Goal: Communication & Community: Answer question/provide support

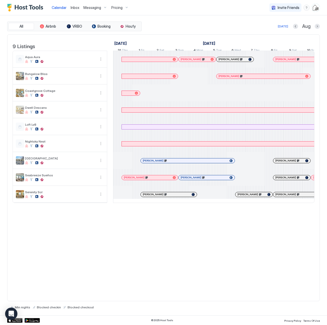
scroll to position [0, 284]
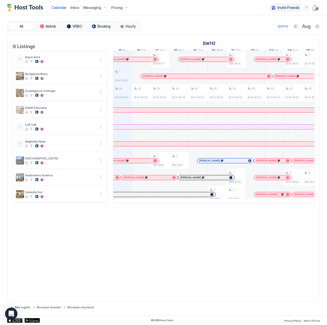
click at [76, 7] on span "Inbox" at bounding box center [75, 7] width 9 height 4
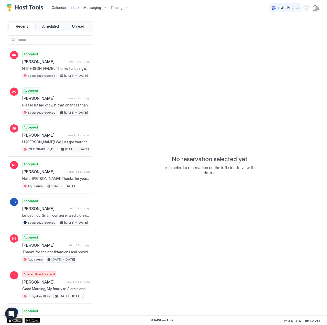
type textarea "*"
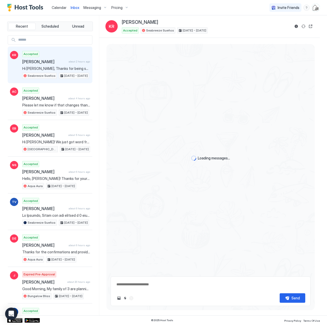
scroll to position [1140, 0]
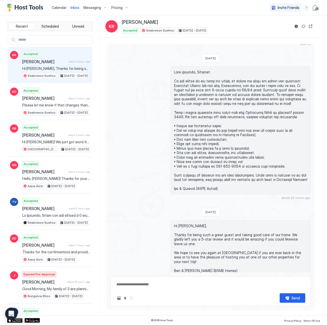
click at [46, 39] on input "Input Field" at bounding box center [54, 40] width 76 height 9
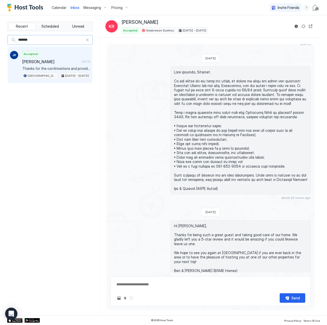
type input "*******"
click at [64, 66] on span "Thanks for the confirmations and providing a copy of your ID via WhatsApp, Jano…" at bounding box center [56, 68] width 68 height 5
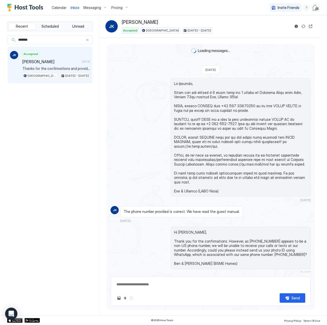
scroll to position [260, 0]
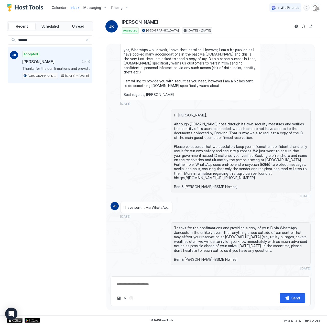
click at [87, 39] on div at bounding box center [87, 40] width 4 height 4
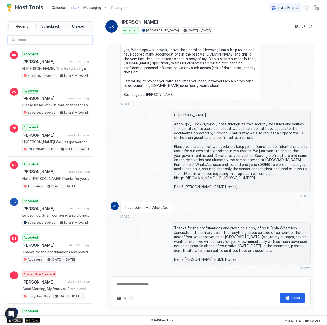
click at [59, 7] on span "Calendar" at bounding box center [59, 7] width 15 height 4
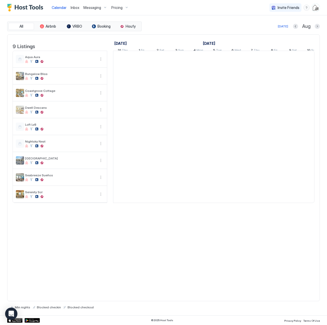
scroll to position [0, 284]
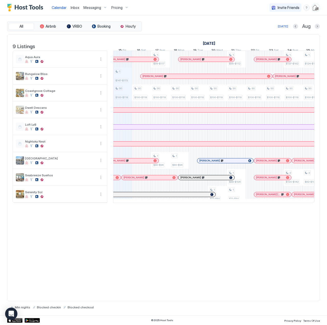
click at [74, 7] on span "Inbox" at bounding box center [75, 7] width 9 height 4
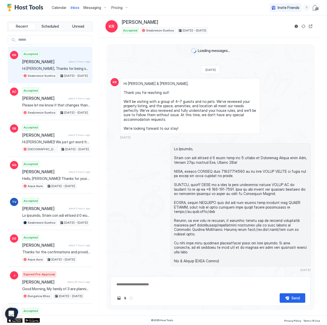
scroll to position [1140, 0]
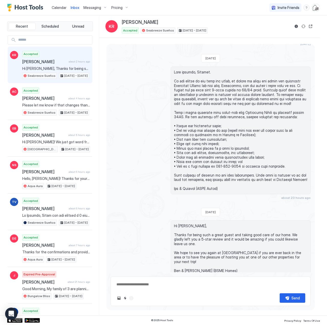
click at [53, 40] on input "Input Field" at bounding box center [54, 40] width 76 height 9
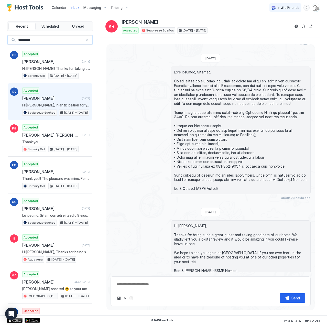
type input "*********"
click at [38, 97] on span "[PERSON_NAME]" at bounding box center [51, 98] width 58 height 5
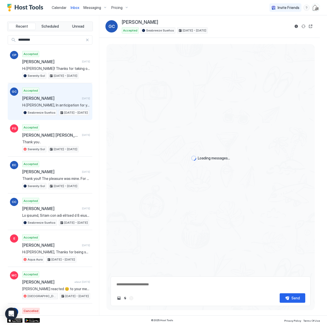
scroll to position [250, 0]
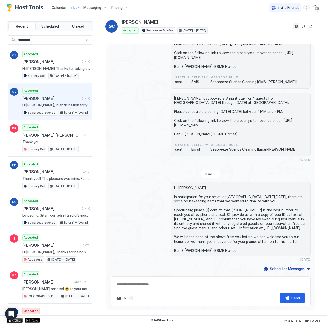
click at [296, 24] on button "Reservation information" at bounding box center [296, 26] width 6 height 6
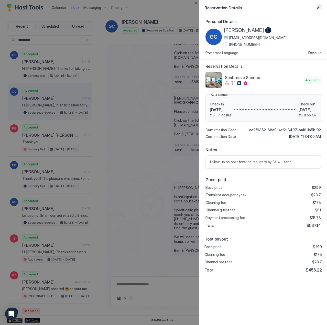
click at [319, 5] on button "Edit reservation" at bounding box center [318, 7] width 6 height 6
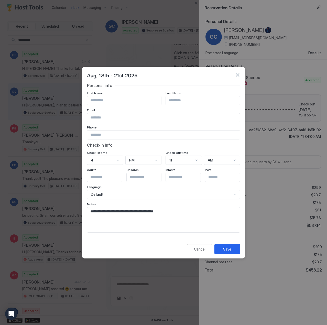
click at [176, 210] on textarea "**********" at bounding box center [163, 219] width 152 height 25
type textarea "**********"
click at [231, 244] on button "Save" at bounding box center [227, 249] width 26 height 10
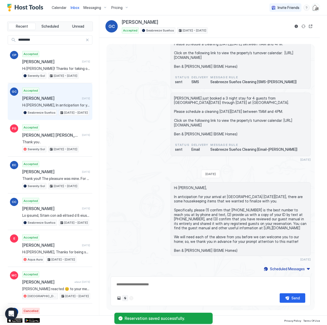
click at [126, 299] on button "Quick reply" at bounding box center [125, 298] width 6 height 6
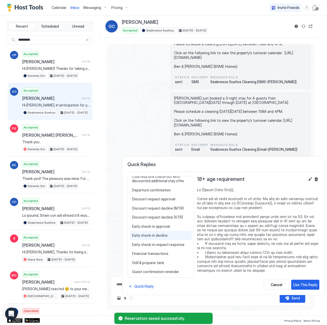
scroll to position [205, 0]
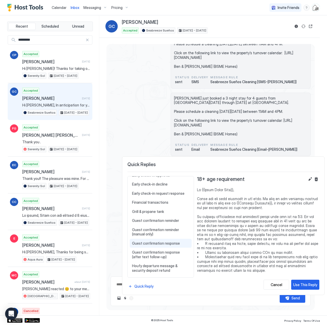
click at [151, 243] on span "Guest confirmation response" at bounding box center [160, 243] width 57 height 5
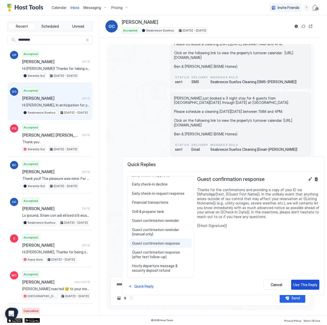
click at [303, 283] on div "Use This Reply" at bounding box center [305, 284] width 24 height 5
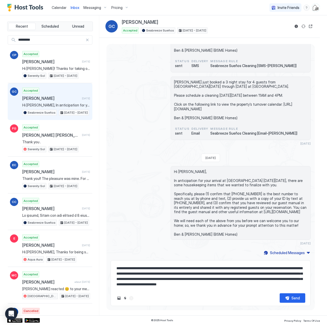
click at [218, 268] on textarea "**********" at bounding box center [210, 276] width 189 height 26
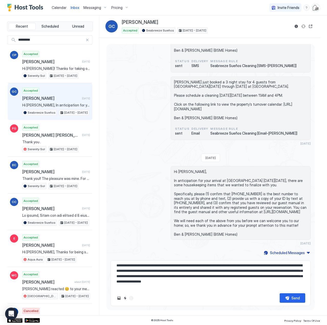
scroll to position [8, 0]
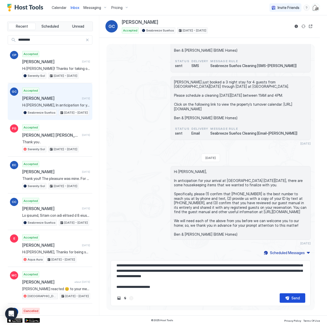
type textarea "**********"
click at [288, 297] on button "Send" at bounding box center [292, 297] width 26 height 9
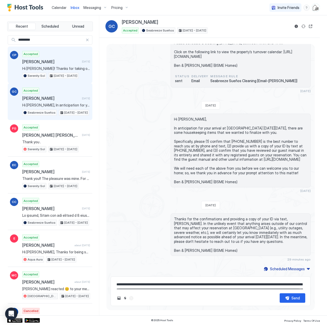
click at [59, 65] on div "Accepted [PERSON_NAME] [DATE] Hi [PERSON_NAME]! Thanks for taking our call. It …" at bounding box center [56, 65] width 68 height 28
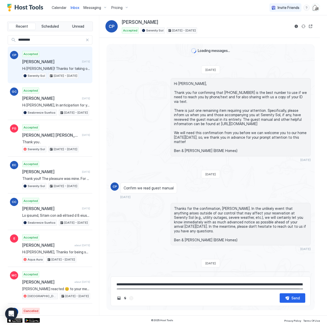
scroll to position [667, 0]
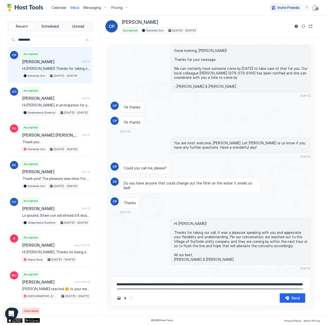
click at [59, 7] on span "Calendar" at bounding box center [59, 7] width 15 height 4
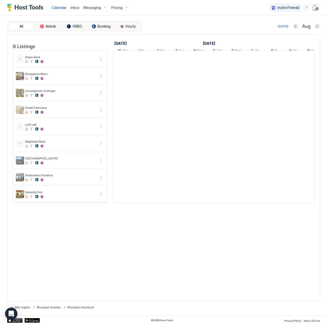
scroll to position [0, 284]
